Goal: Transaction & Acquisition: Purchase product/service

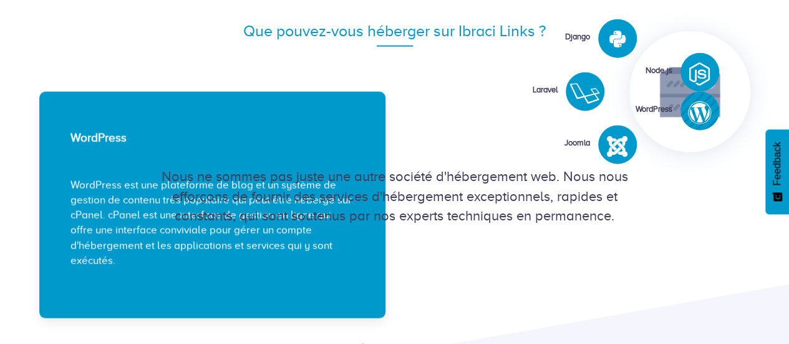
scroll to position [1483, 0]
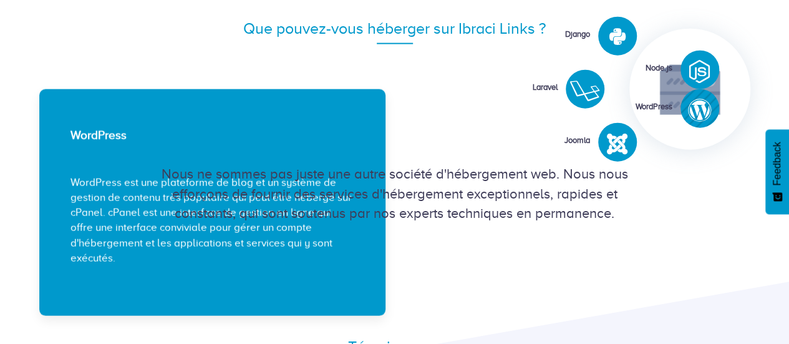
drag, startPoint x: 614, startPoint y: 217, endPoint x: 626, endPoint y: 220, distance: 12.7
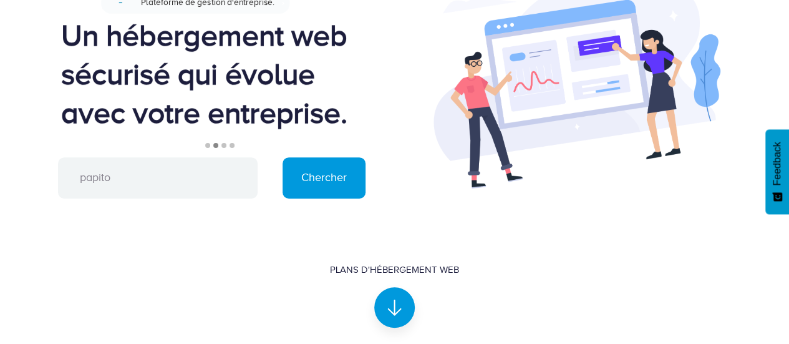
scroll to position [143, 0]
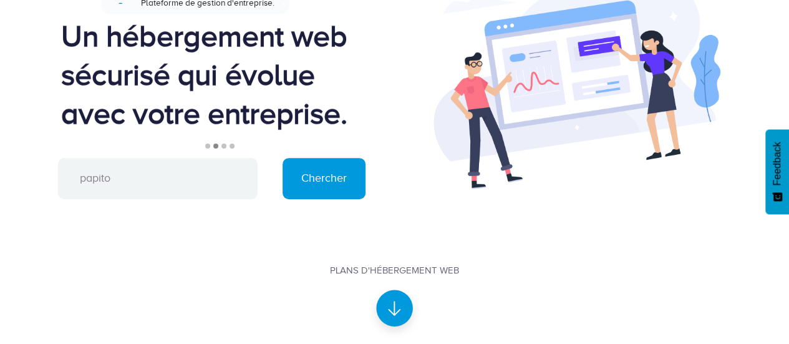
click at [397, 315] on div at bounding box center [394, 307] width 37 height 37
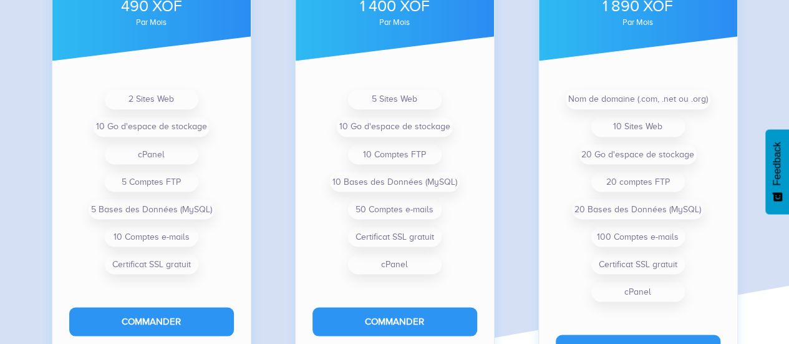
scroll to position [1034, 0]
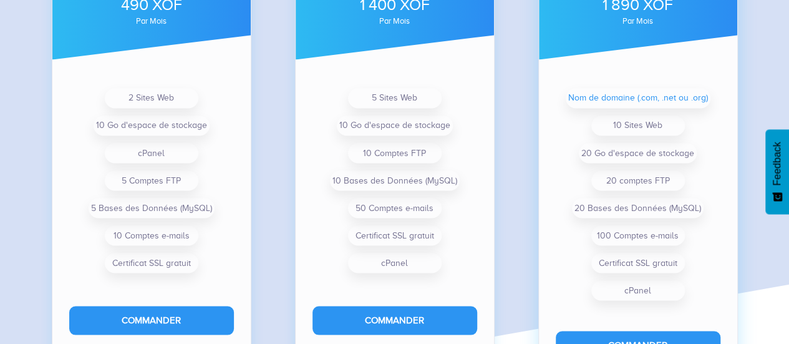
click at [627, 100] on li "Nom de domaine (.com, .net ou .org)" at bounding box center [638, 98] width 145 height 20
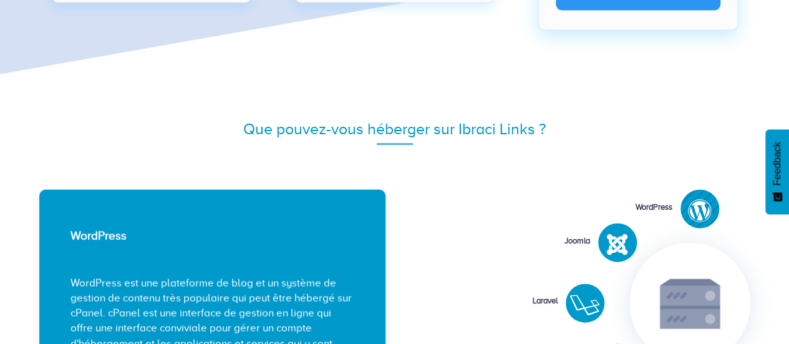
scroll to position [1383, 0]
